Goal: Transaction & Acquisition: Purchase product/service

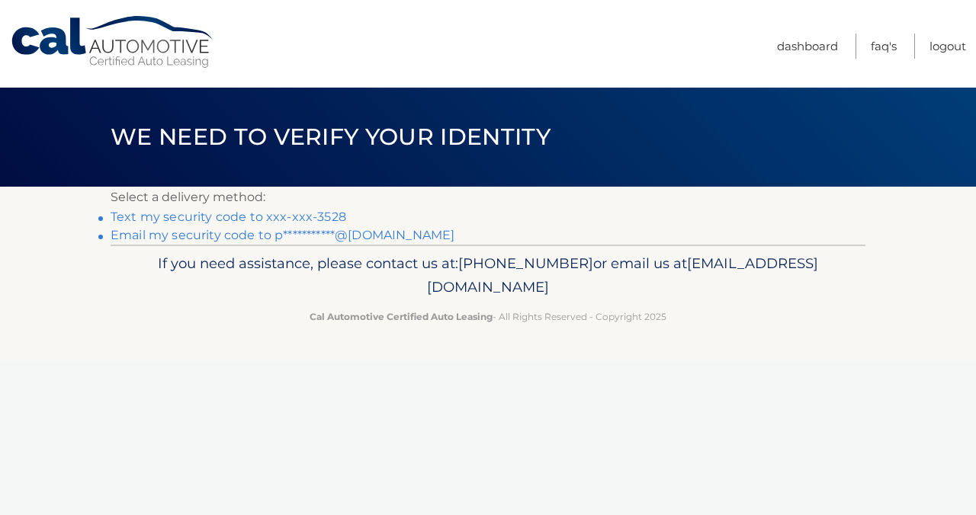
click at [302, 220] on link "Text my security code to xxx-xxx-3528" at bounding box center [229, 217] width 236 height 14
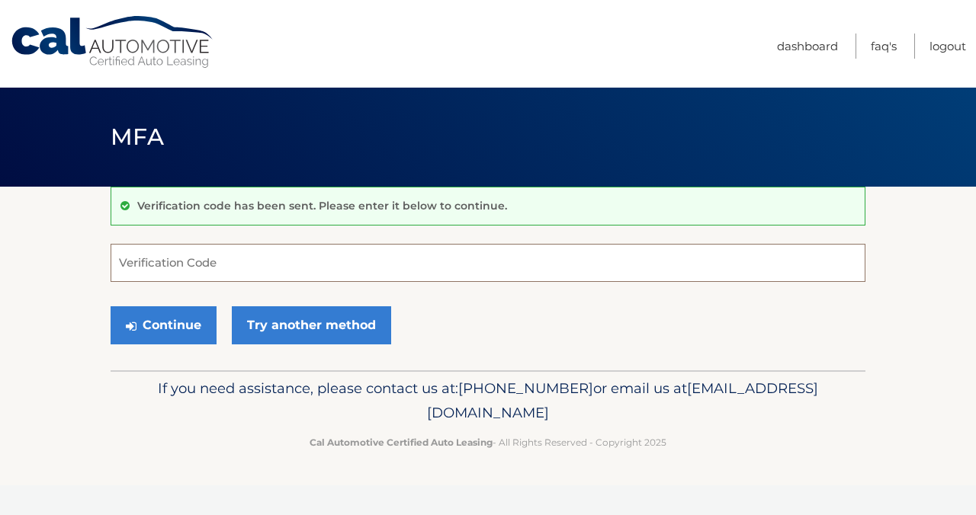
click at [232, 263] on input "Verification Code" at bounding box center [488, 263] width 755 height 38
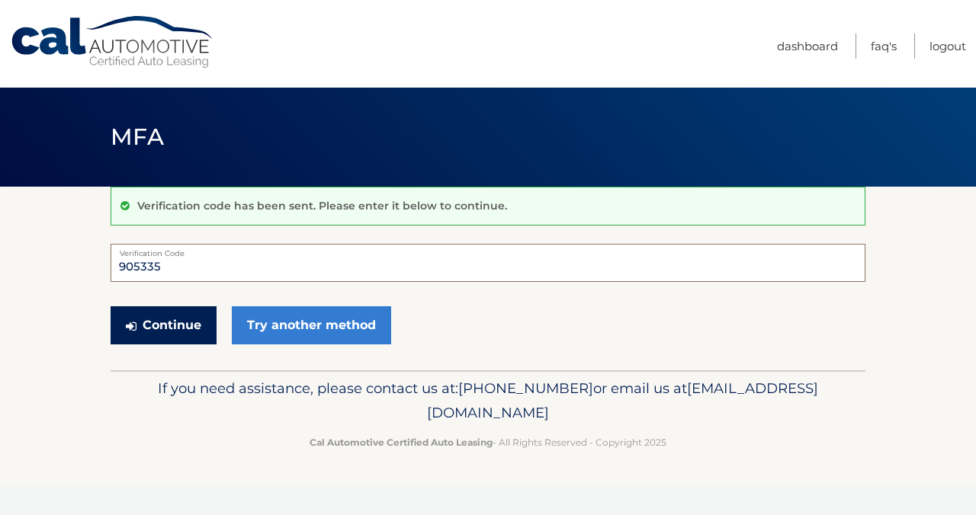
type input "905335"
click at [173, 339] on button "Continue" at bounding box center [164, 325] width 106 height 38
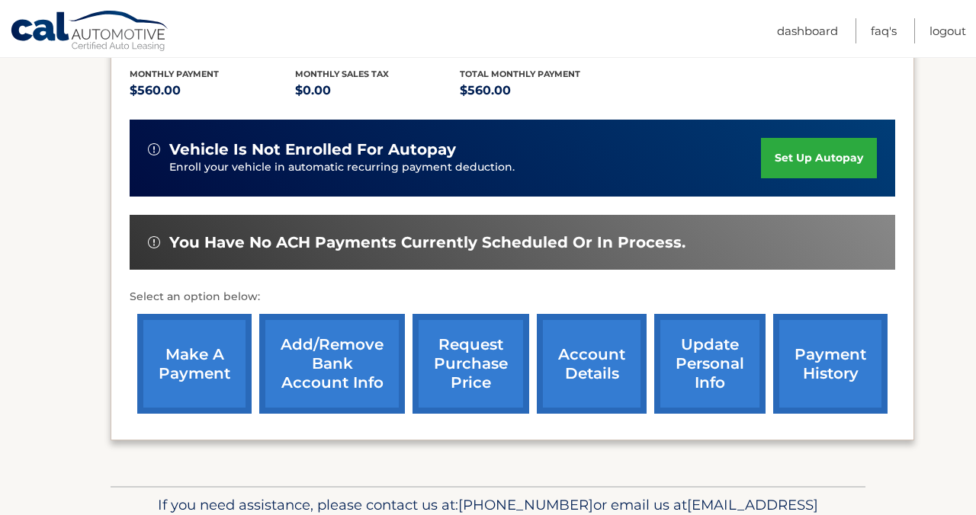
scroll to position [326, 0]
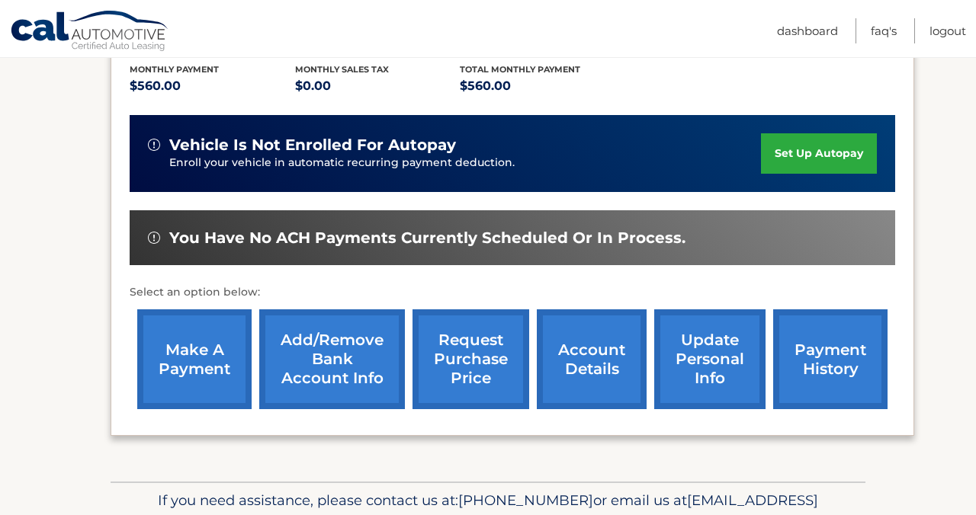
click at [143, 383] on link "make a payment" at bounding box center [194, 360] width 114 height 100
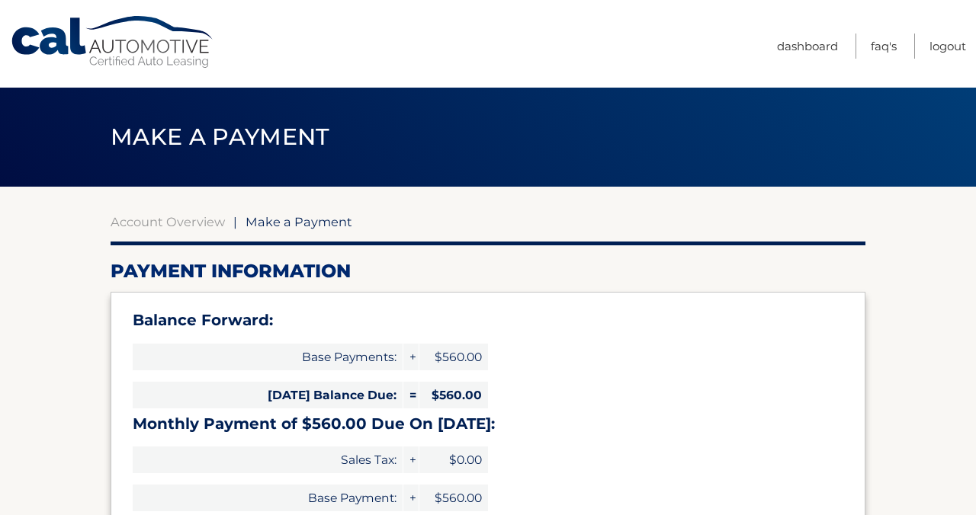
select select "YTdmNzFlYWUtYjljMC00MWJjLWEwYWItYTBjYzliMGI0NTUz"
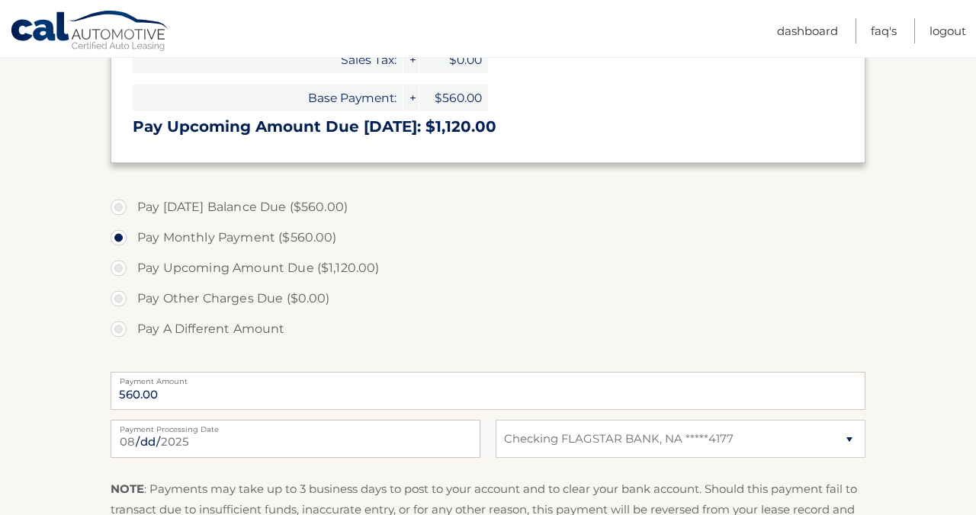
scroll to position [404, 0]
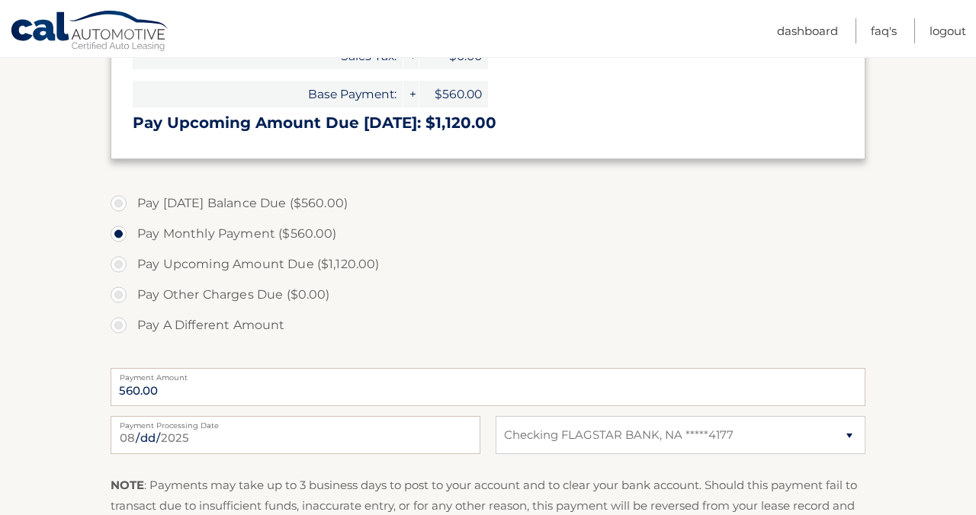
click at [117, 208] on label "Pay Today's Balance Due ($560.00)" at bounding box center [488, 203] width 755 height 30
click at [117, 208] on input "Pay Today's Balance Due ($560.00)" at bounding box center [124, 200] width 15 height 24
radio input "true"
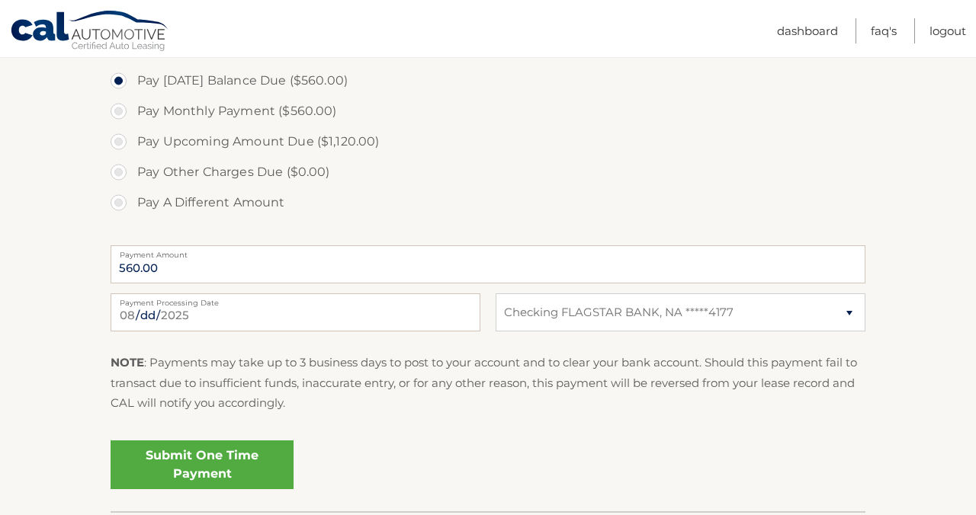
scroll to position [526, 0]
click at [163, 471] on link "Submit One Time Payment" at bounding box center [202, 465] width 183 height 49
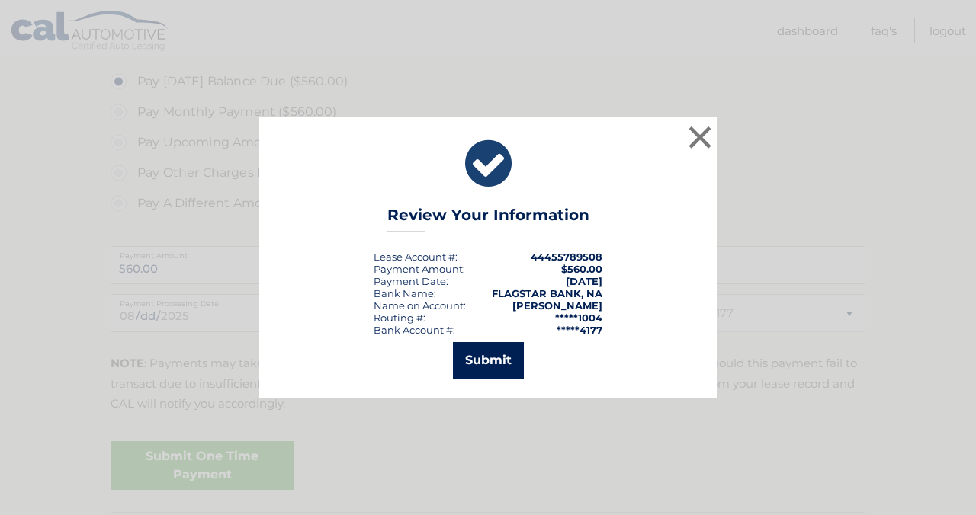
click at [481, 369] on button "Submit" at bounding box center [488, 360] width 71 height 37
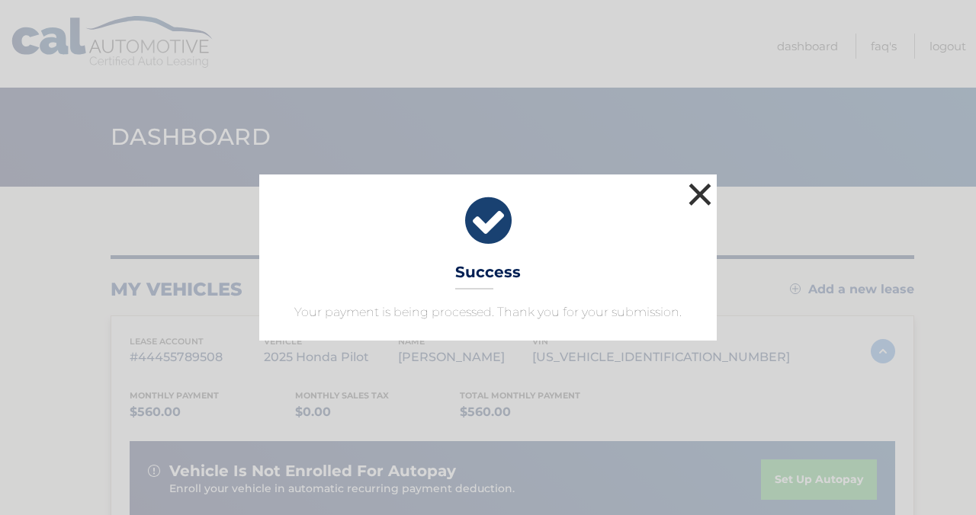
click at [698, 194] on button "×" at bounding box center [700, 194] width 30 height 30
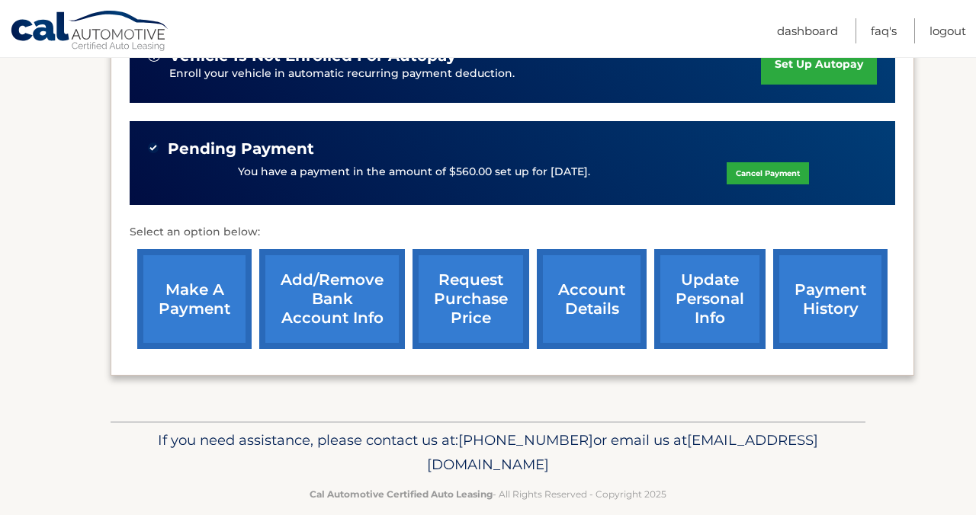
scroll to position [417, 0]
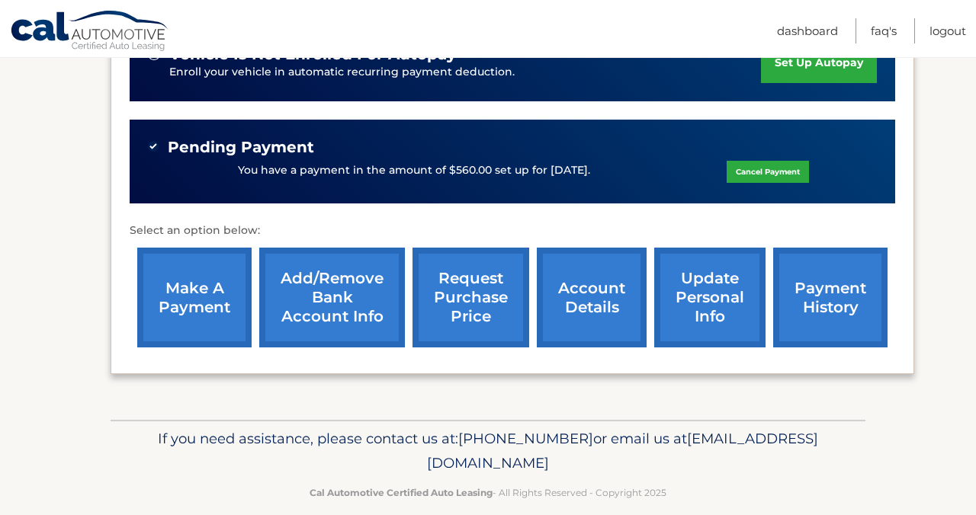
click at [753, 172] on link "Cancel Payment" at bounding box center [768, 172] width 82 height 22
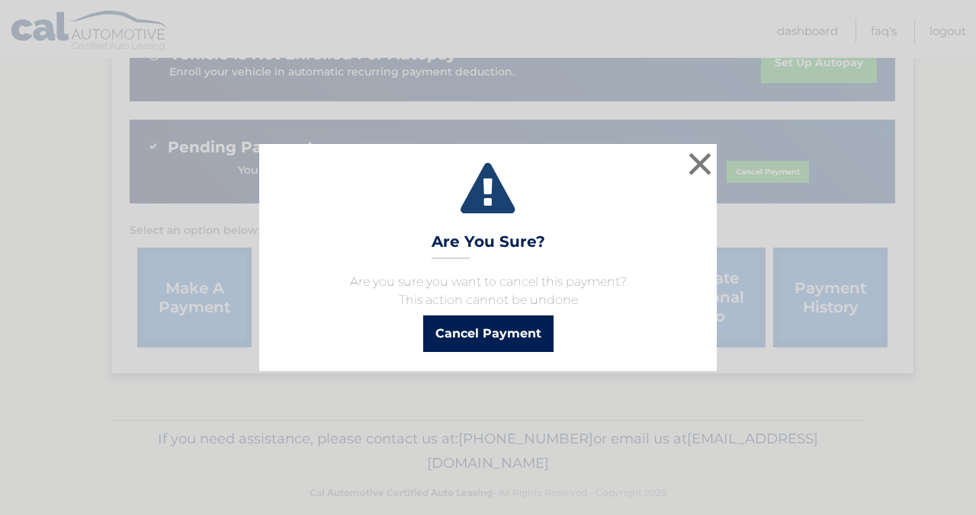
click at [499, 341] on button "Cancel Payment" at bounding box center [488, 334] width 130 height 37
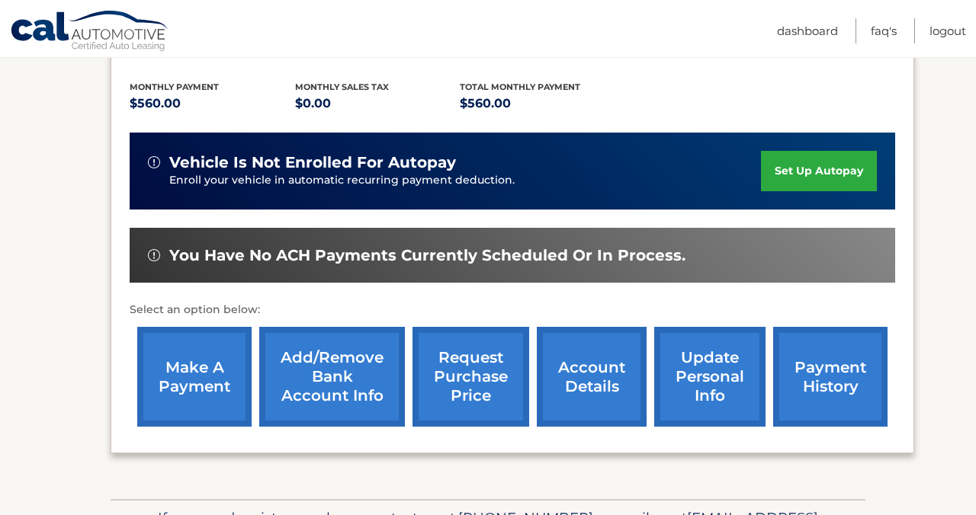
scroll to position [318, 0]
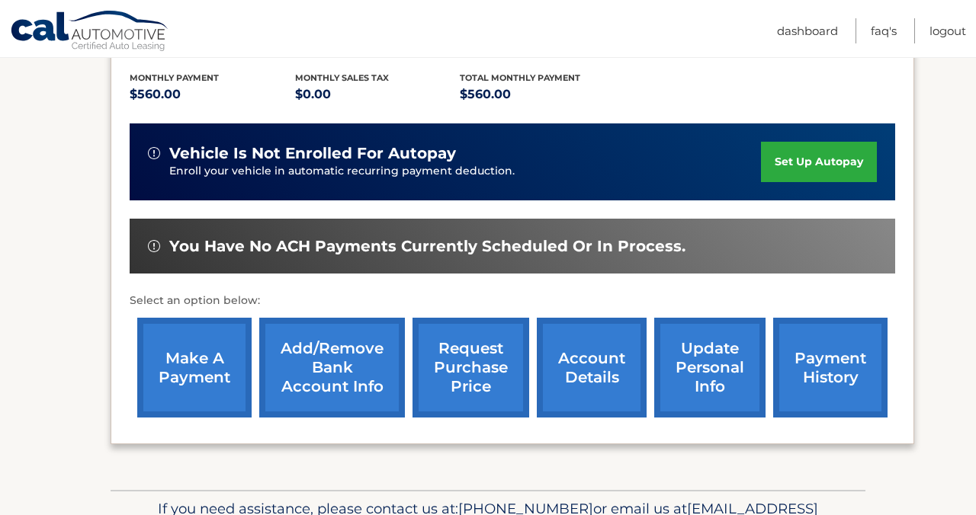
click at [834, 373] on link "payment history" at bounding box center [830, 368] width 114 height 100
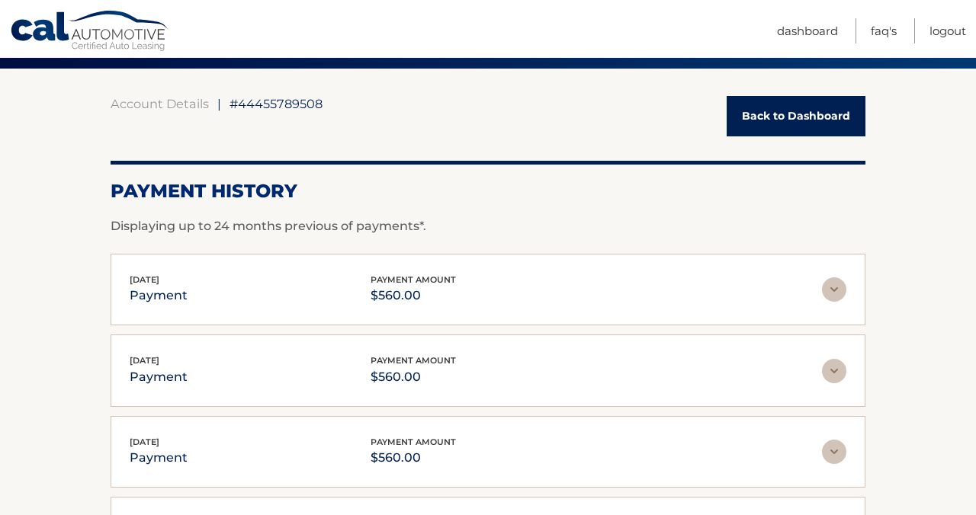
scroll to position [98, 0]
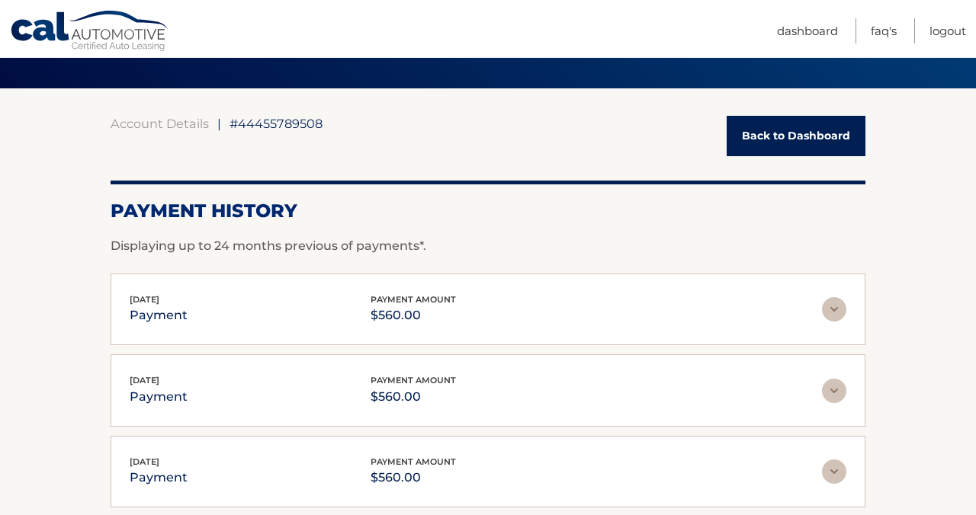
click at [772, 143] on link "Back to Dashboard" at bounding box center [796, 136] width 139 height 40
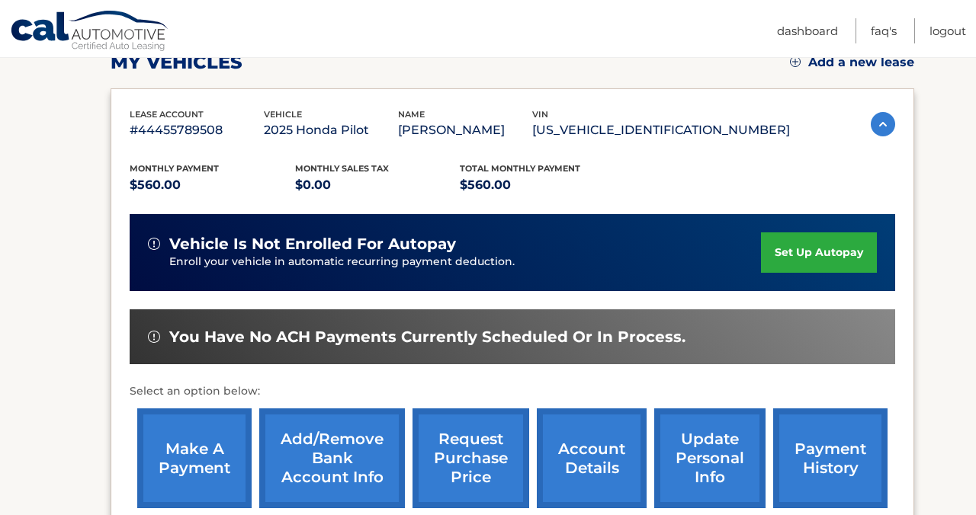
scroll to position [238, 0]
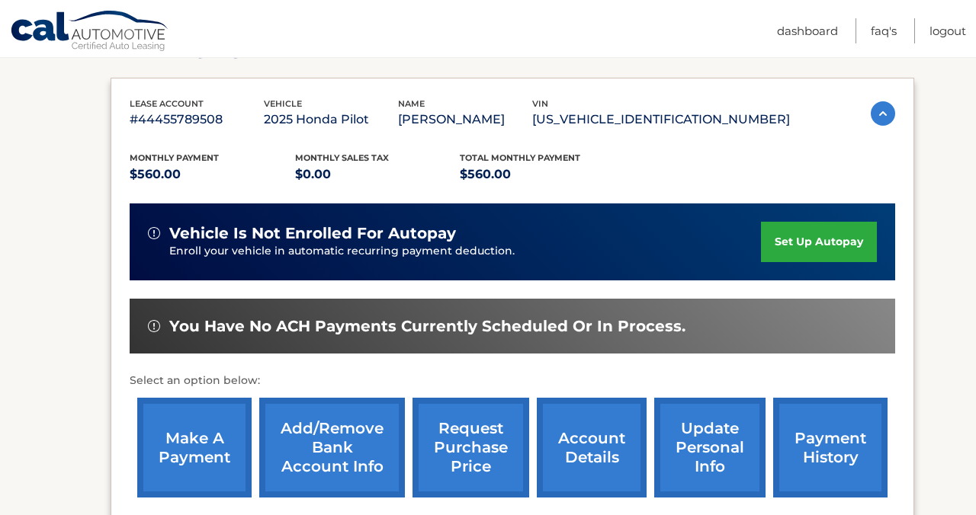
click at [201, 454] on link "make a payment" at bounding box center [194, 448] width 114 height 100
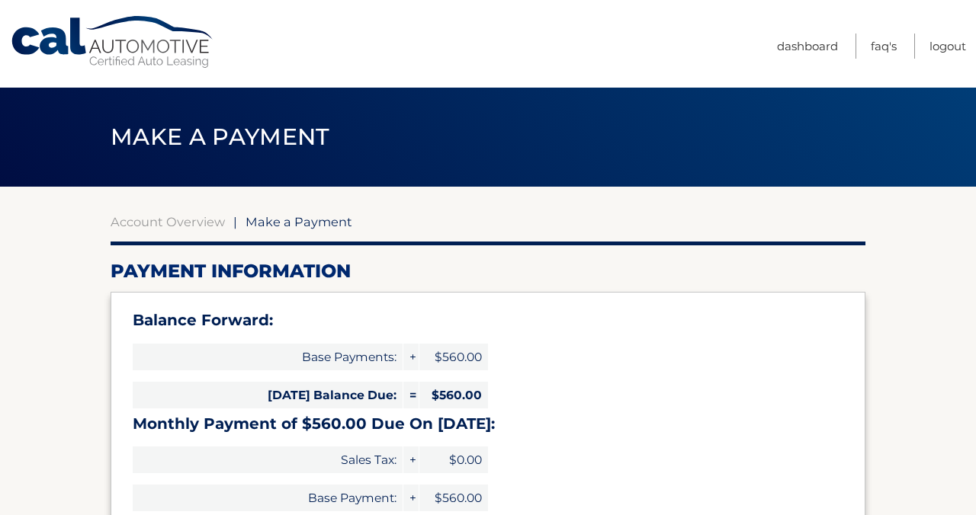
select select "YTdmNzFlYWUtYjljMC00MWJjLWEwYWItYTBjYzliMGI0NTUz"
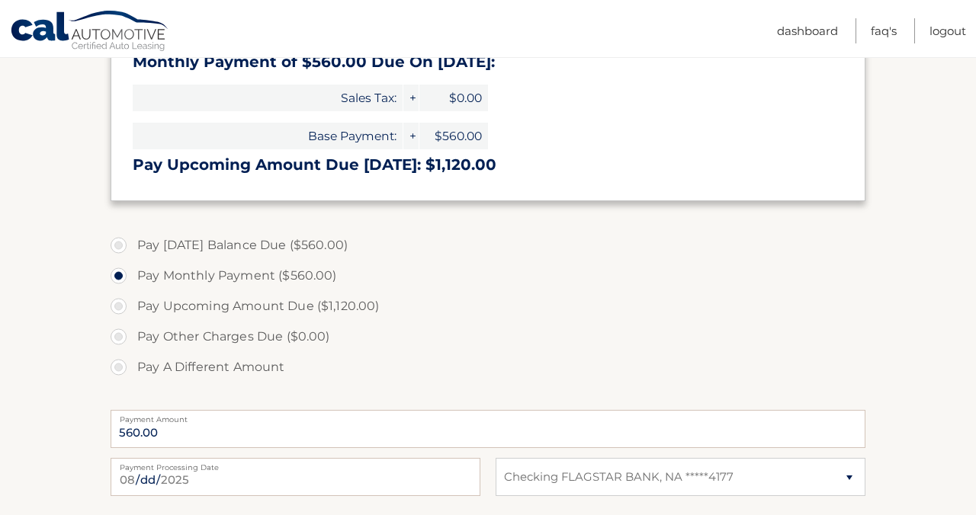
scroll to position [366, 0]
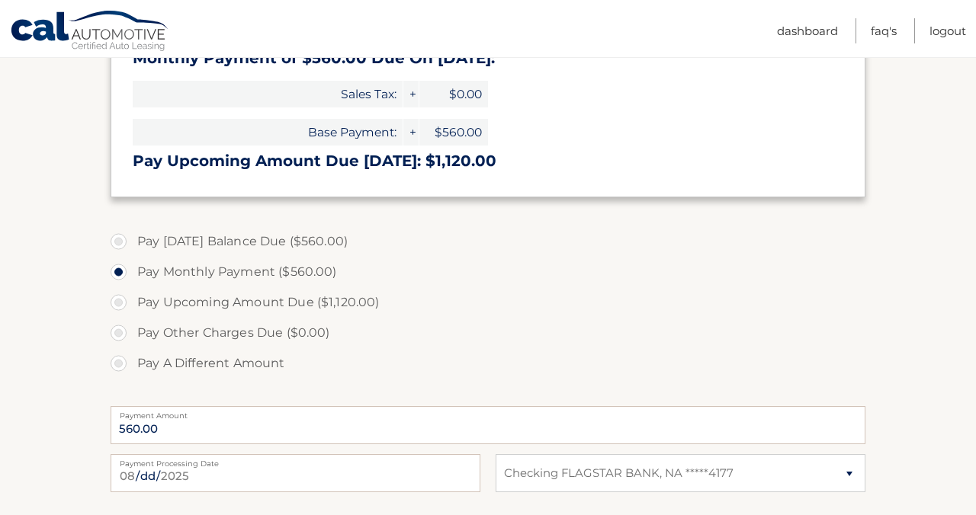
click at [120, 243] on label "Pay [DATE] Balance Due ($560.00)" at bounding box center [488, 241] width 755 height 30
click at [120, 243] on input "Pay Today's Balance Due ($560.00)" at bounding box center [124, 238] width 15 height 24
radio input "true"
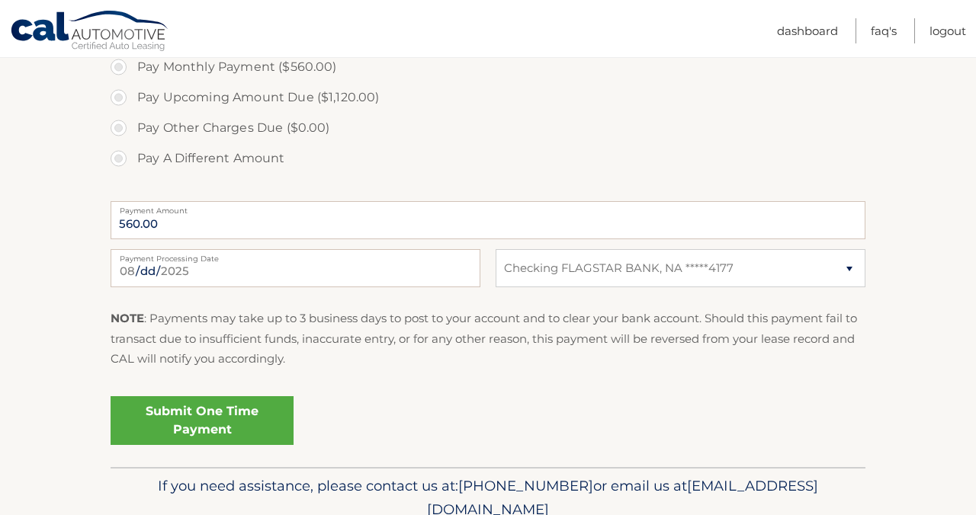
scroll to position [575, 0]
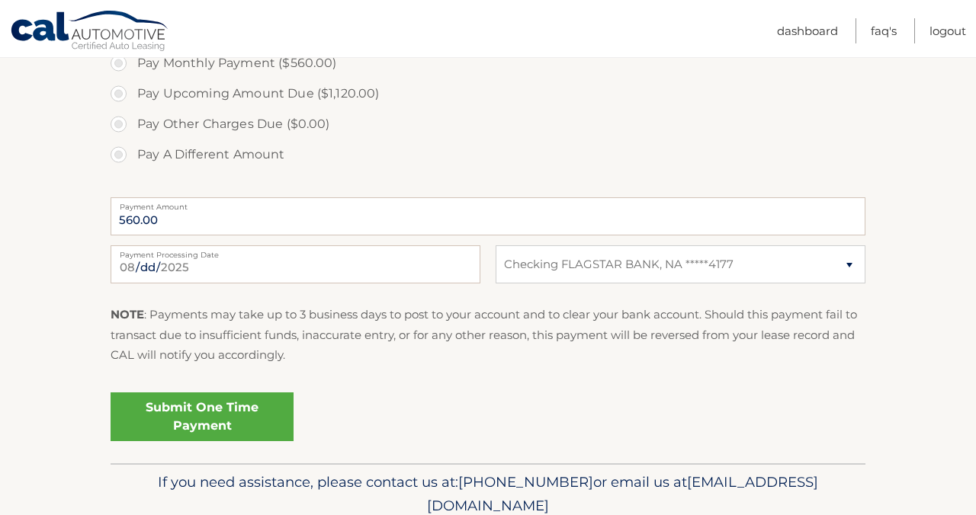
click at [265, 424] on link "Submit One Time Payment" at bounding box center [202, 417] width 183 height 49
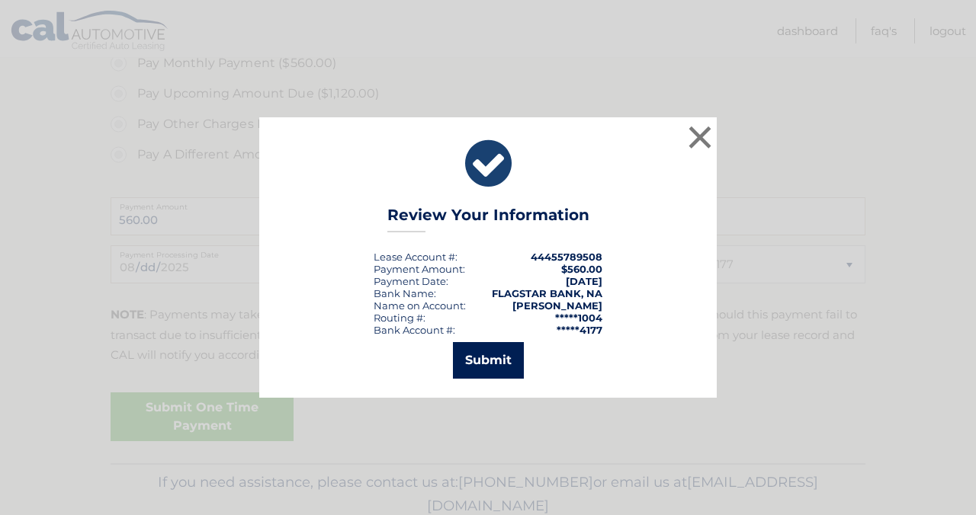
click at [480, 364] on button "Submit" at bounding box center [488, 360] width 71 height 37
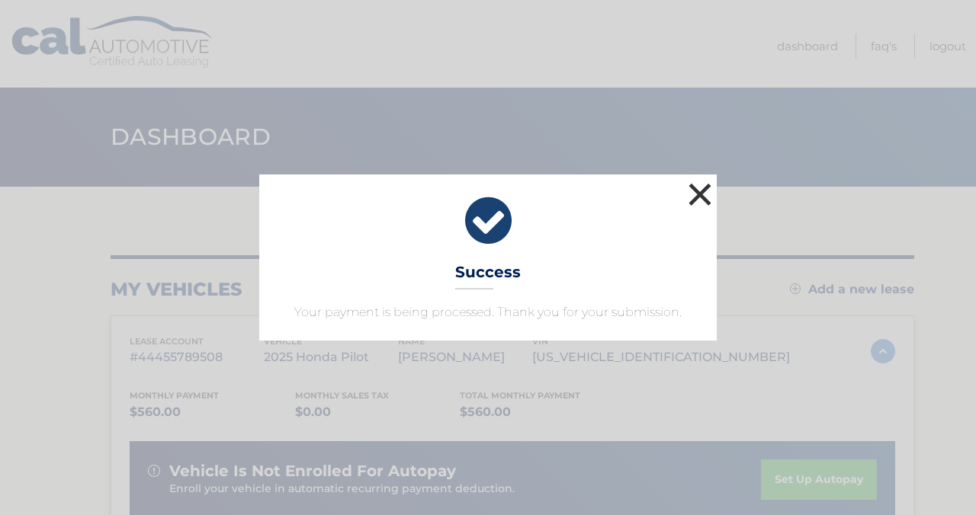
click at [695, 193] on button "×" at bounding box center [700, 194] width 30 height 30
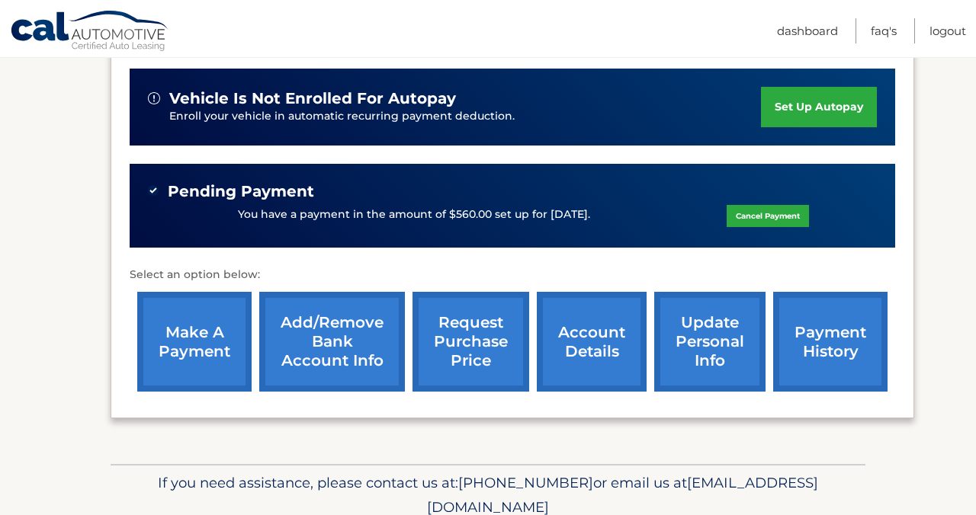
scroll to position [367, 0]
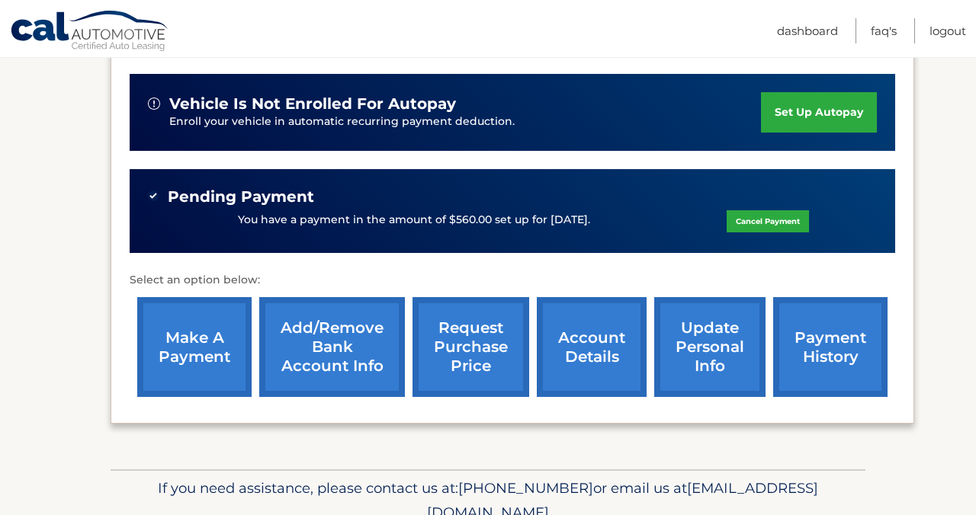
click at [829, 371] on link "payment history" at bounding box center [830, 347] width 114 height 100
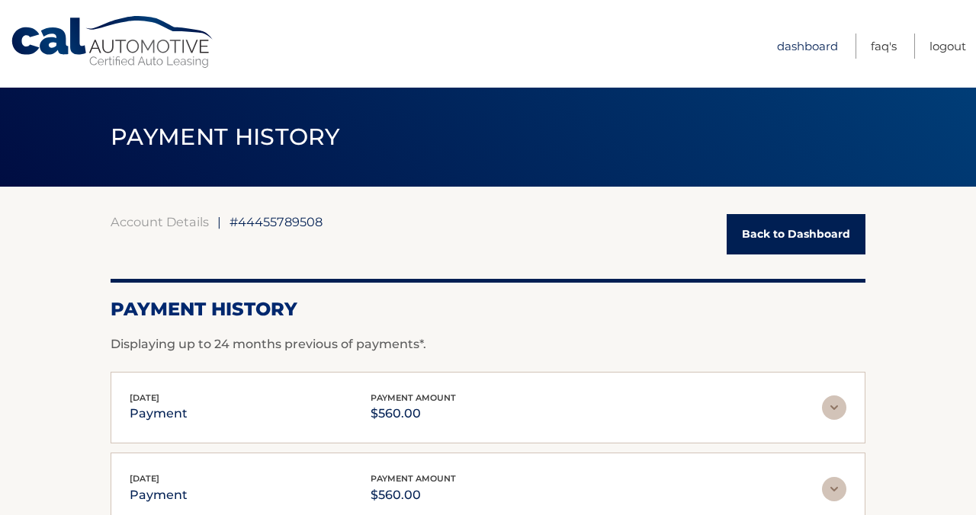
click at [807, 50] on link "Dashboard" at bounding box center [807, 46] width 61 height 25
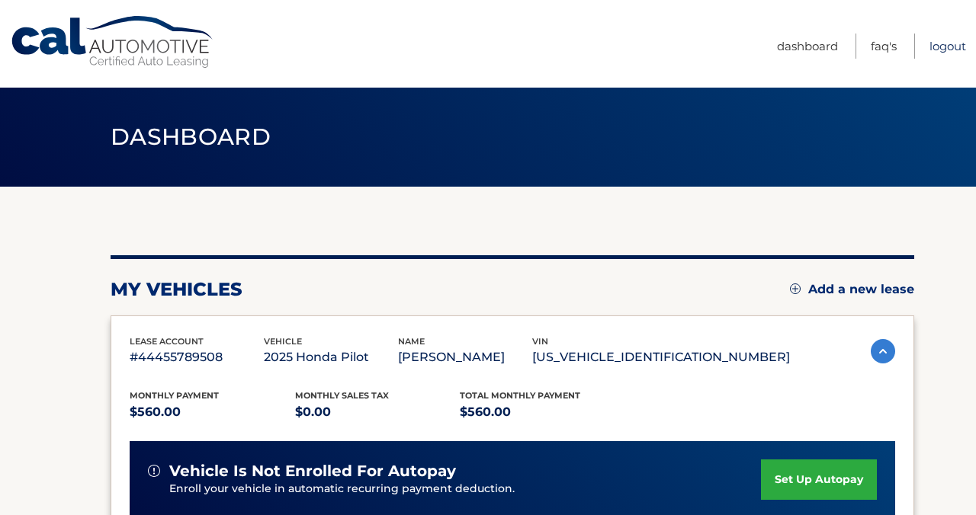
click at [948, 41] on link "Logout" at bounding box center [947, 46] width 37 height 25
